Goal: Find specific page/section: Find specific page/section

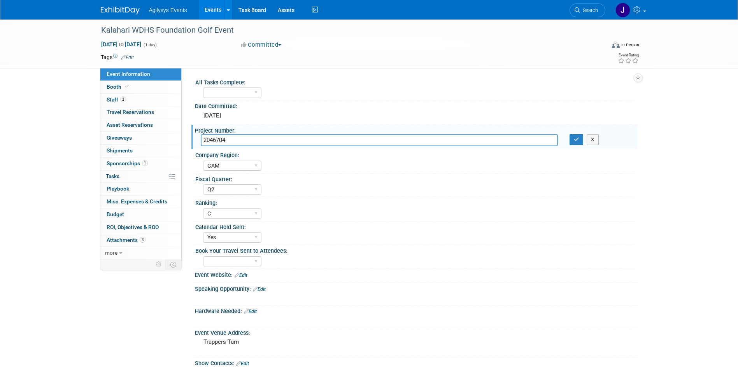
select select "GAM"
select select "Q2"
select select "C"
select select "Yes"
click at [579, 9] on icon at bounding box center [577, 9] width 5 height 5
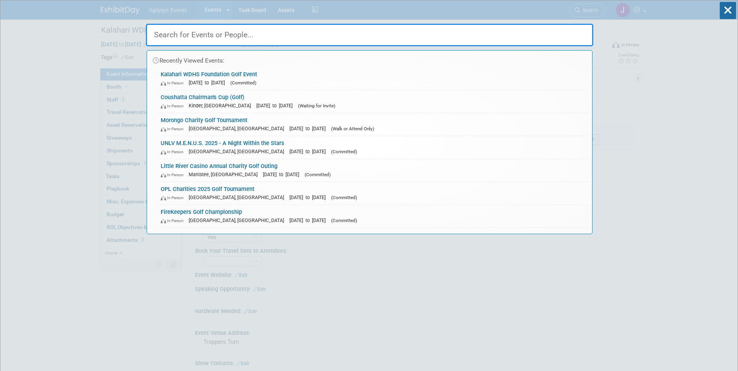
click at [269, 32] on input "text" at bounding box center [370, 35] width 448 height 23
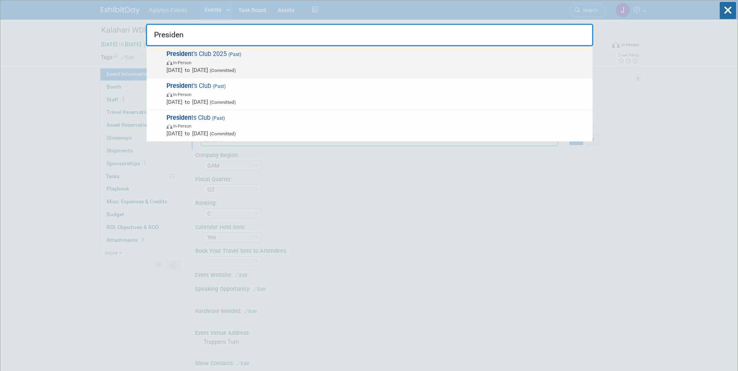
type input "Presiden"
click at [242, 63] on span "In-Person" at bounding box center [378, 62] width 422 height 8
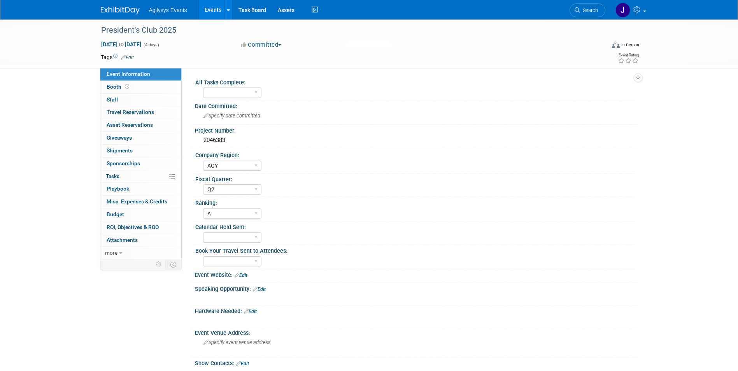
select select "AGY"
select select "Q2"
select select "A"
drag, startPoint x: 238, startPoint y: 139, endPoint x: 204, endPoint y: 146, distance: 35.0
click at [204, 146] on div "2046383" at bounding box center [416, 140] width 431 height 12
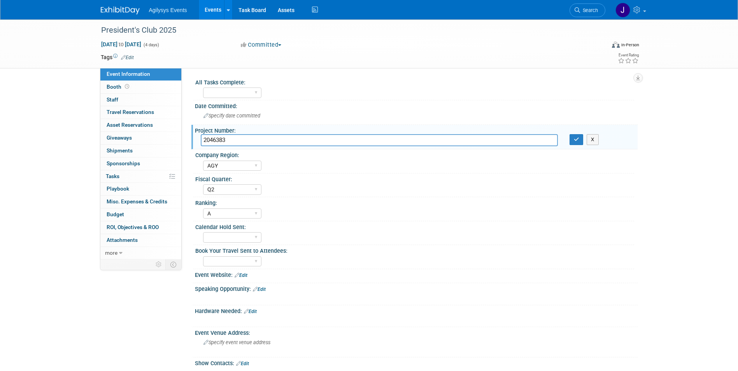
drag, startPoint x: 204, startPoint y: 146, endPoint x: 239, endPoint y: 141, distance: 36.1
click at [238, 142] on input "2046383" at bounding box center [379, 140] width 357 height 12
drag, startPoint x: 239, startPoint y: 141, endPoint x: 205, endPoint y: 140, distance: 34.6
click at [205, 140] on input "2046383" at bounding box center [379, 140] width 357 height 12
